Goal: Transaction & Acquisition: Purchase product/service

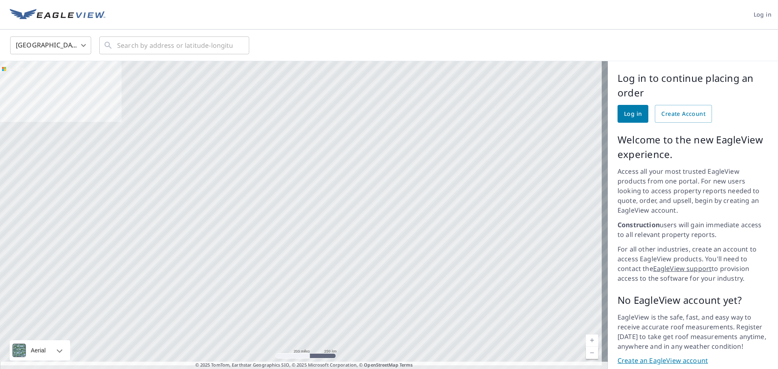
click at [626, 112] on span "Log in" at bounding box center [633, 114] width 18 height 10
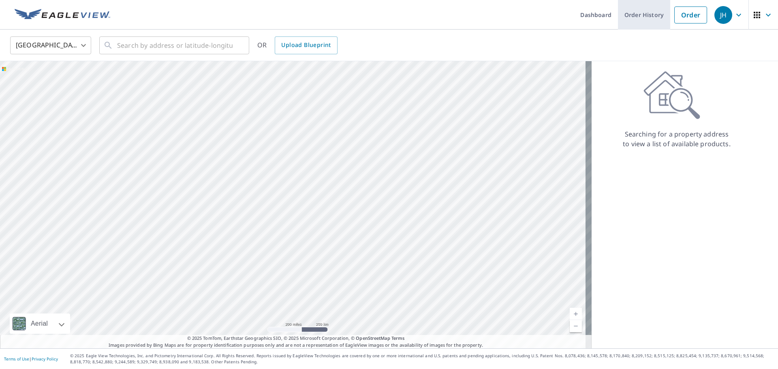
click at [641, 10] on link "Order History" at bounding box center [644, 15] width 52 height 30
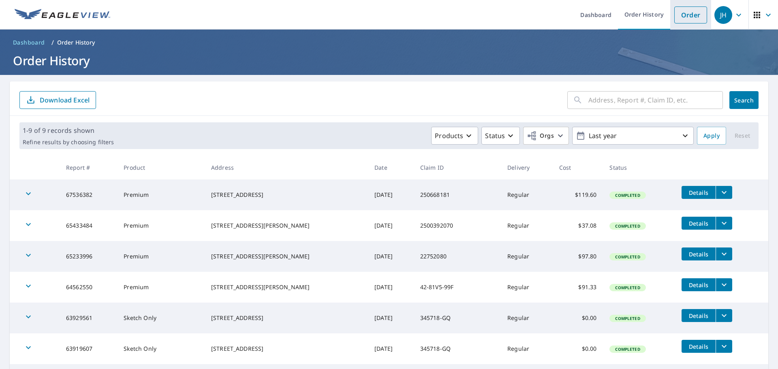
click at [682, 9] on link "Order" at bounding box center [691, 14] width 33 height 17
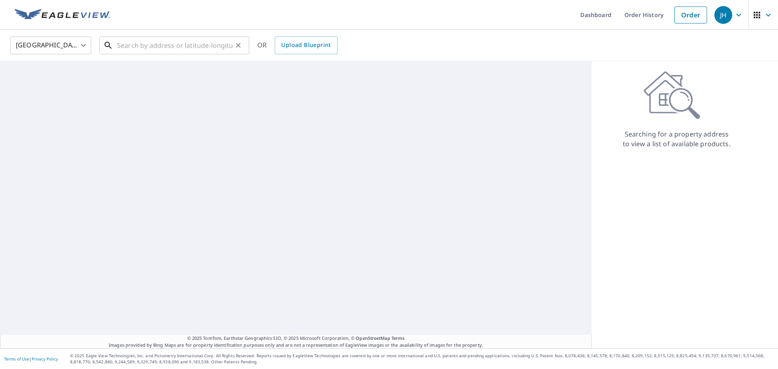
click at [149, 46] on input "text" at bounding box center [175, 45] width 116 height 23
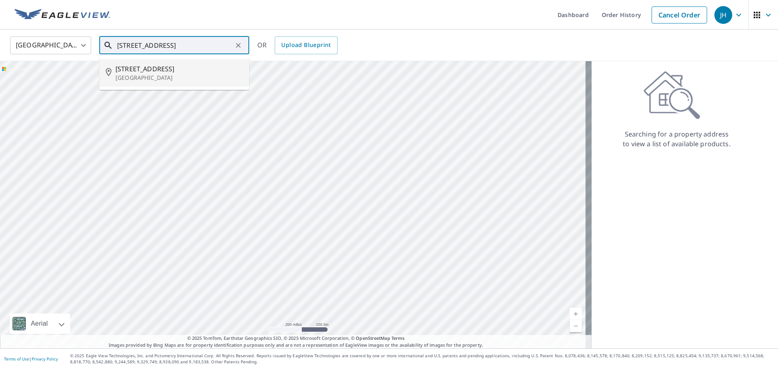
click at [180, 75] on p "[GEOGRAPHIC_DATA]" at bounding box center [179, 78] width 127 height 8
type input "[STREET_ADDRESS][PERSON_NAME]"
